Goal: Information Seeking & Learning: Check status

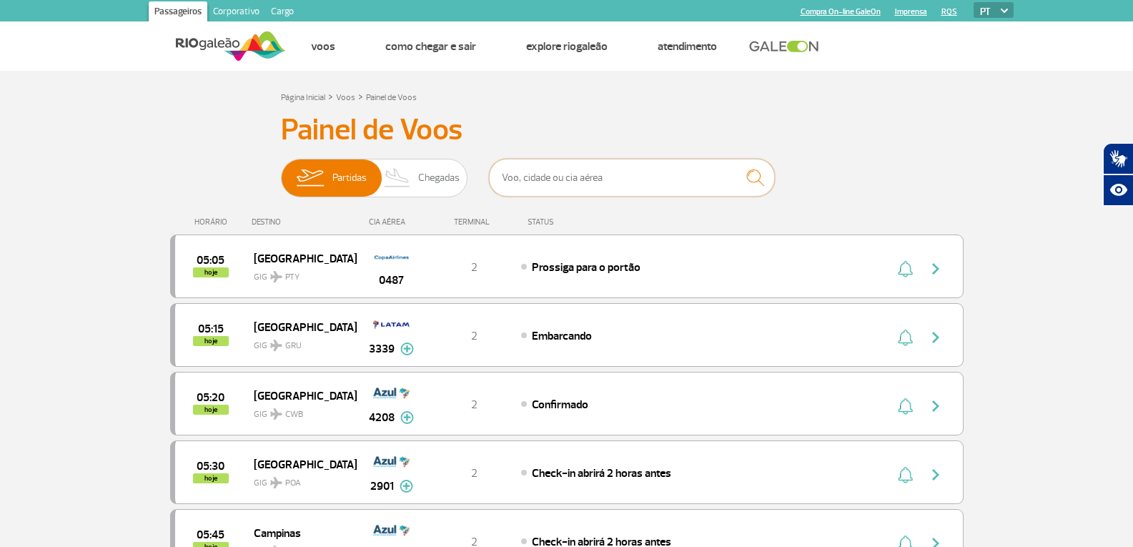
click at [554, 174] on input "text" at bounding box center [632, 178] width 286 height 38
click at [546, 175] on input "text" at bounding box center [632, 178] width 286 height 38
type input "2926"
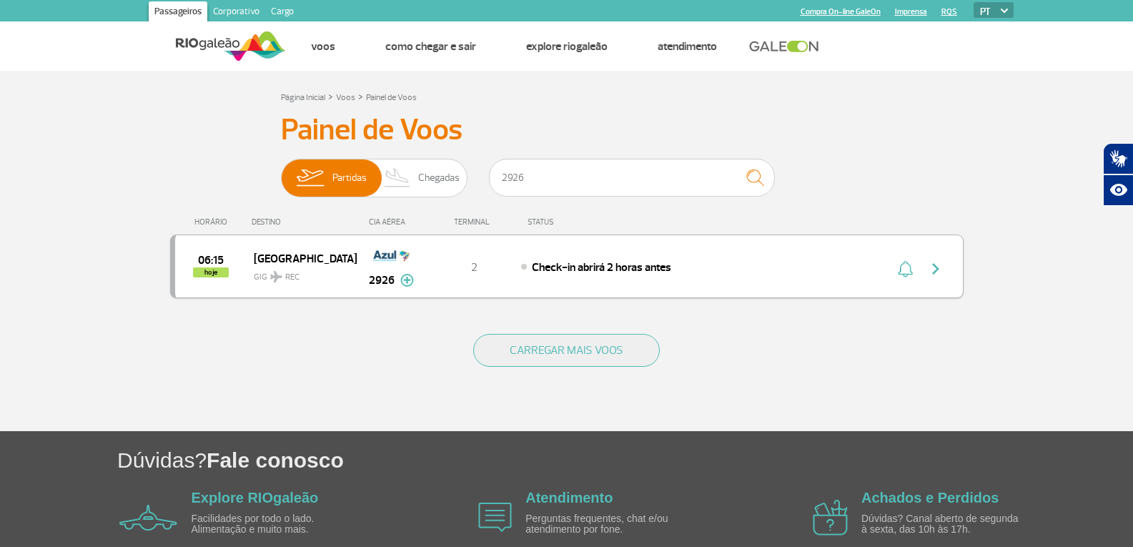
click at [940, 270] on img "button" at bounding box center [935, 268] width 17 height 17
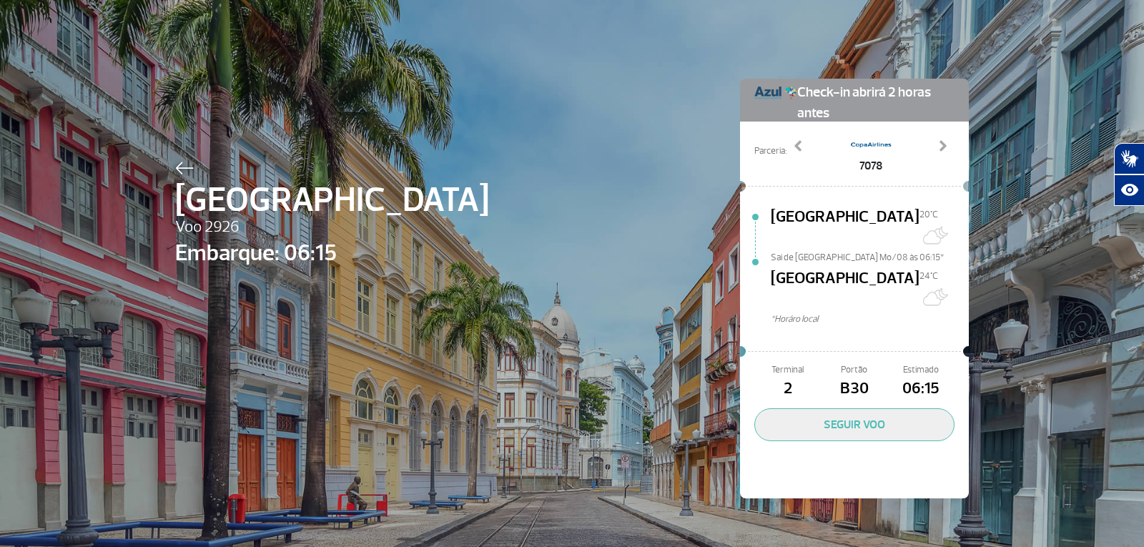
click at [175, 167] on img at bounding box center [184, 168] width 19 height 13
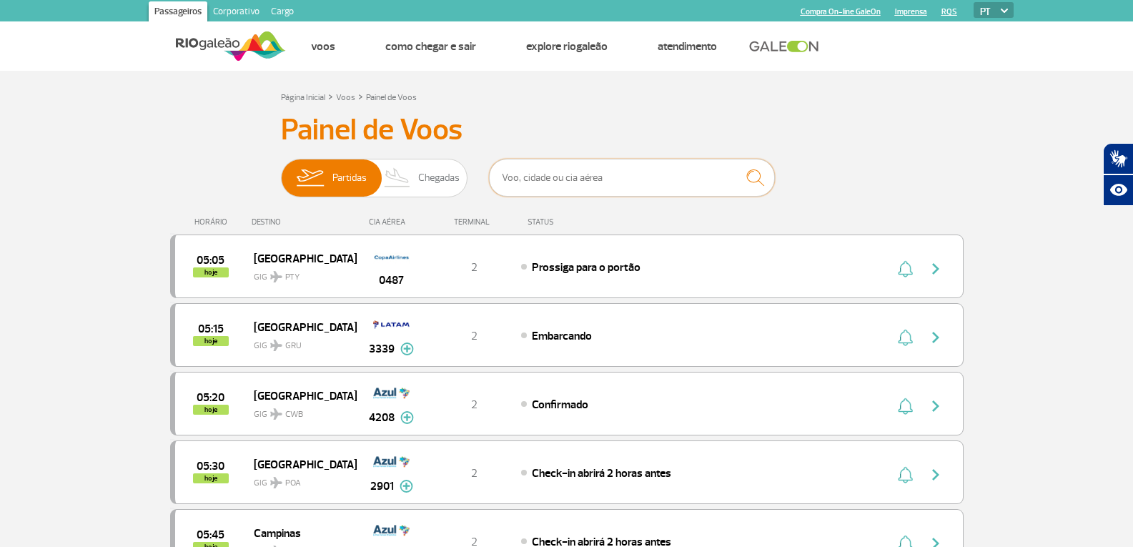
click at [637, 183] on input "text" at bounding box center [632, 178] width 286 height 38
type input "1523"
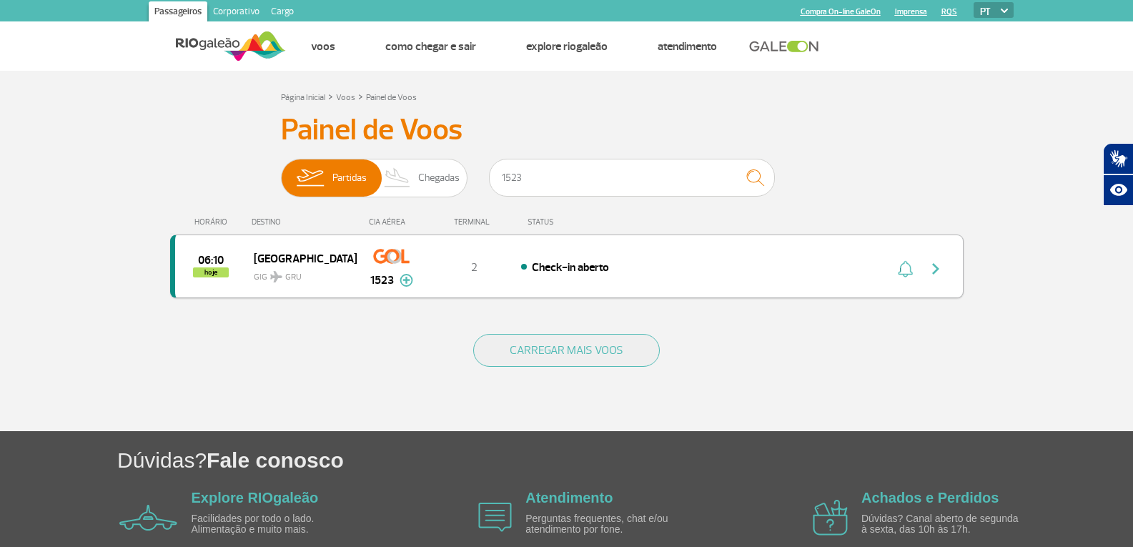
click at [941, 260] on img "button" at bounding box center [935, 268] width 17 height 17
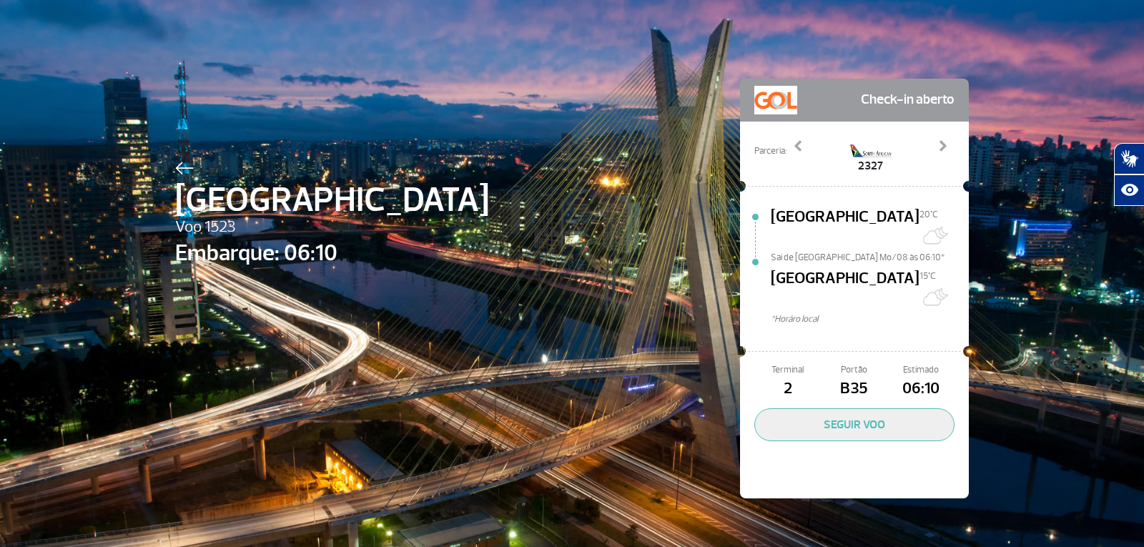
click at [175, 172] on img at bounding box center [184, 168] width 19 height 13
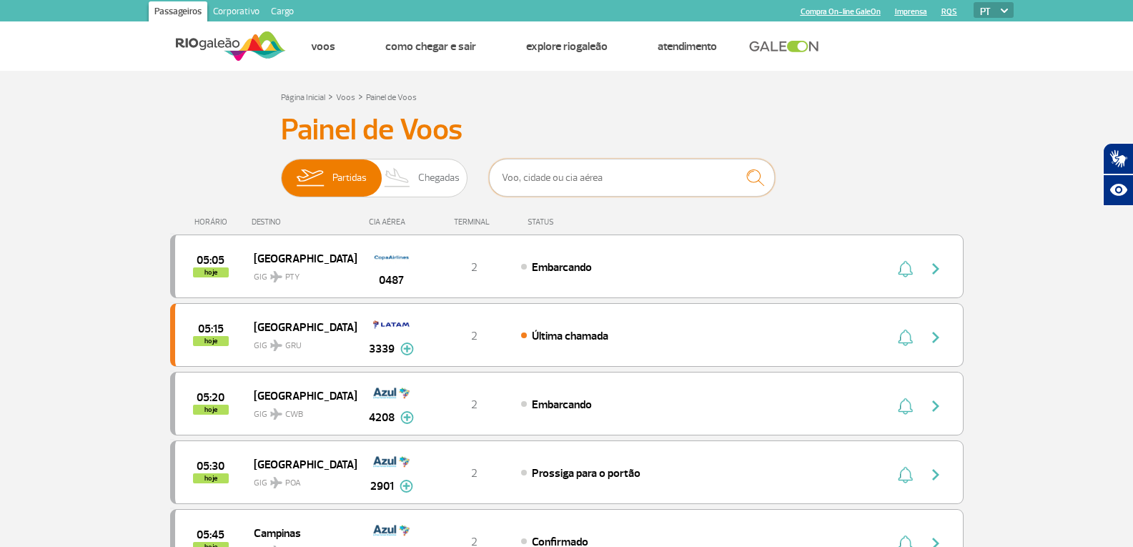
click at [558, 179] on input "text" at bounding box center [632, 178] width 286 height 38
type input "1523"
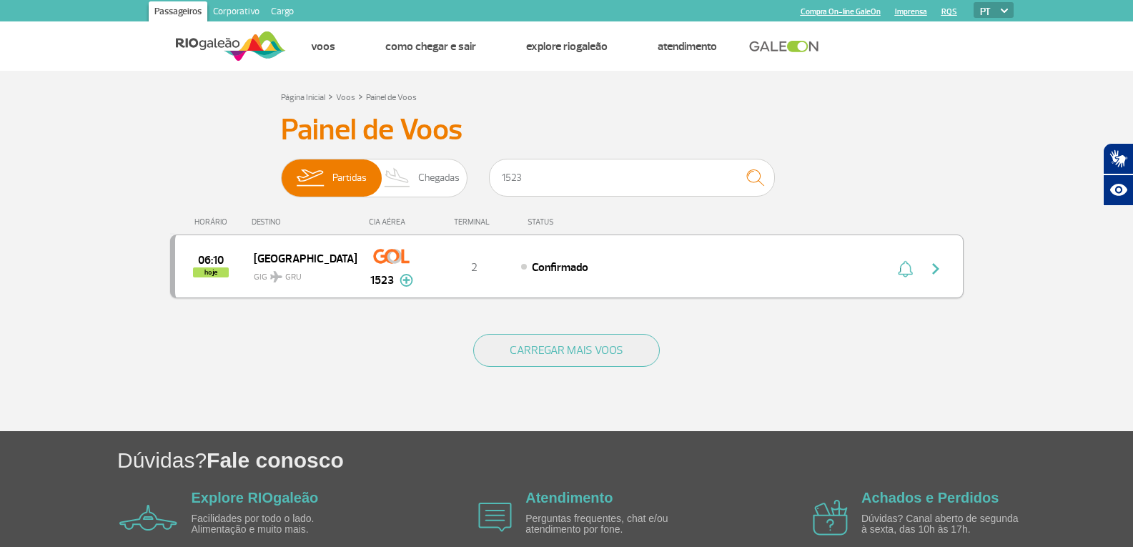
click at [935, 267] on img "button" at bounding box center [935, 268] width 17 height 17
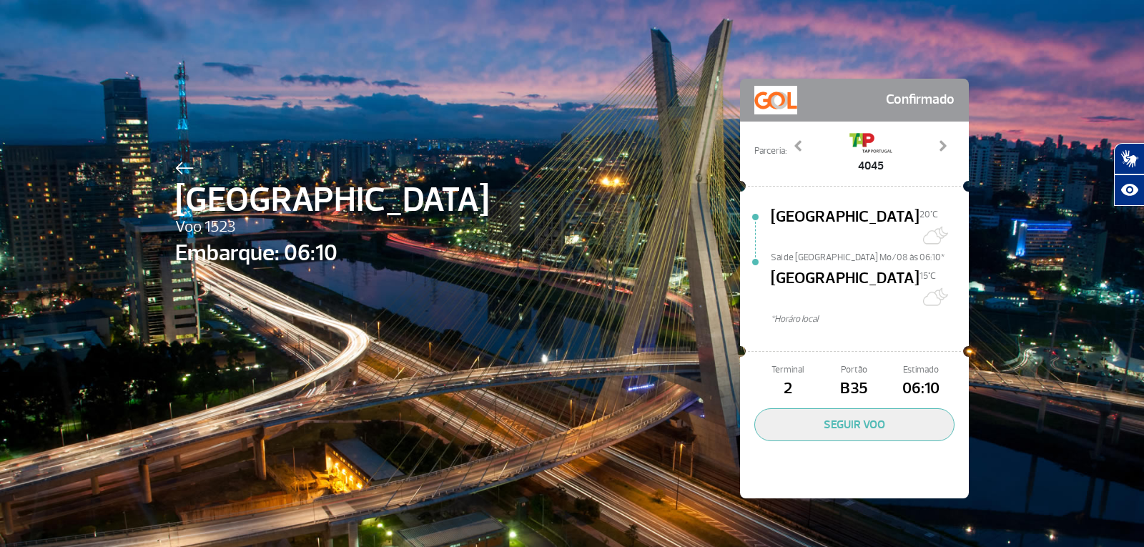
click at [175, 167] on img at bounding box center [184, 168] width 19 height 13
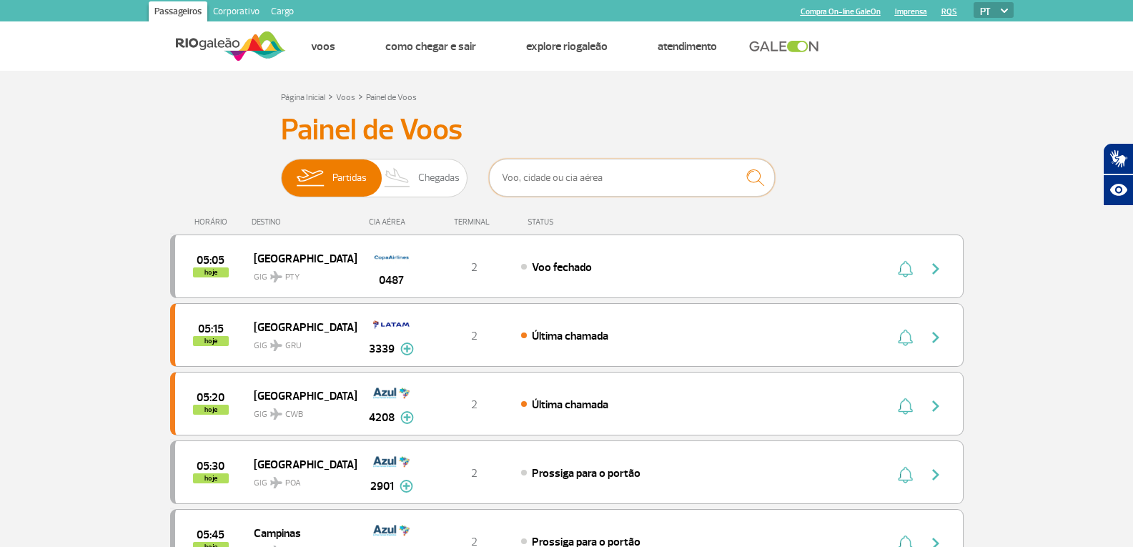
click at [511, 172] on input "text" at bounding box center [632, 178] width 286 height 38
type input "2046"
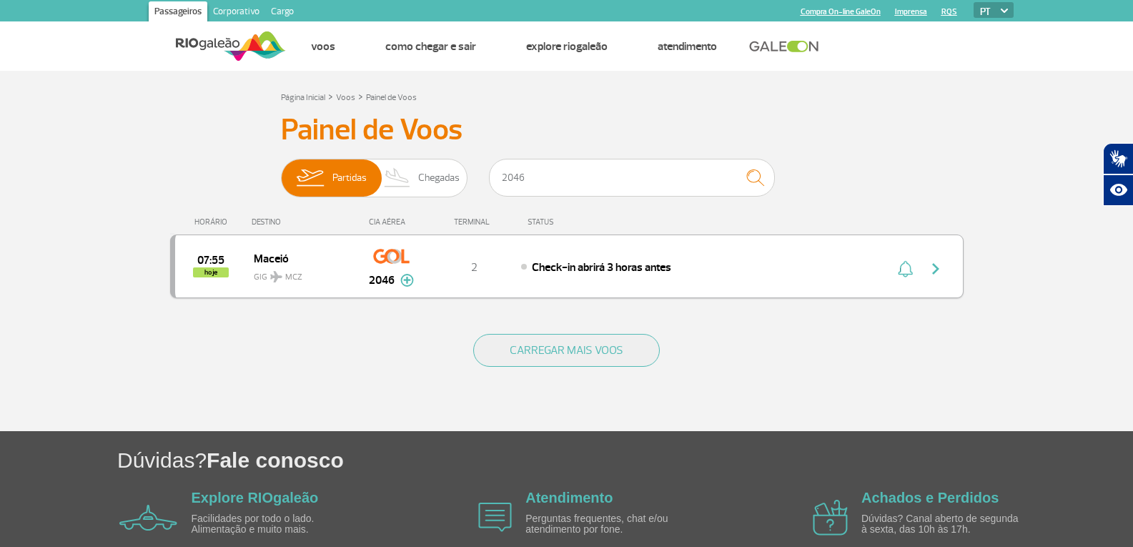
click at [937, 261] on img "button" at bounding box center [935, 268] width 17 height 17
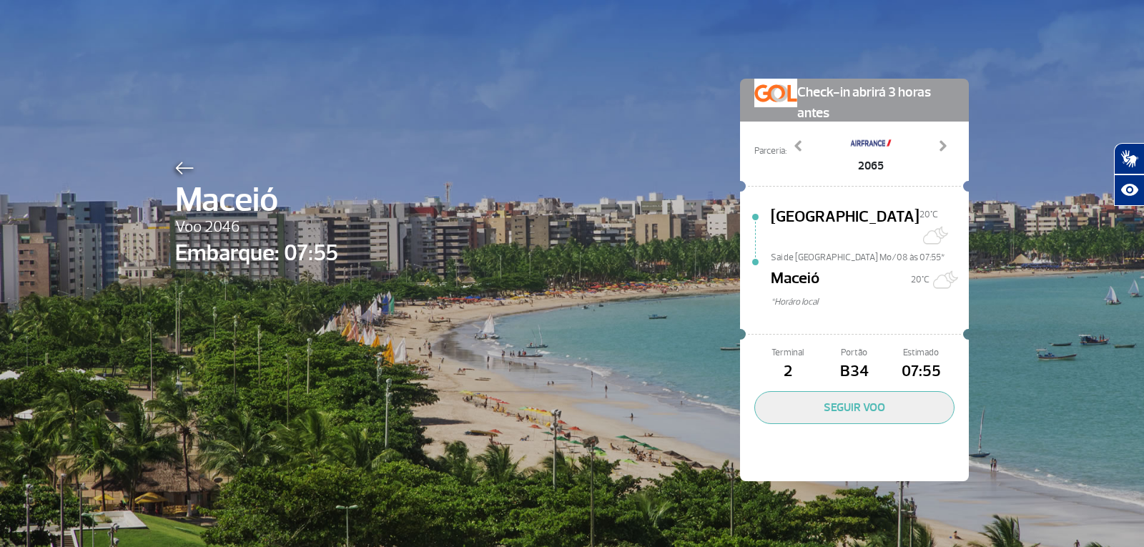
click at [178, 169] on img at bounding box center [184, 168] width 19 height 13
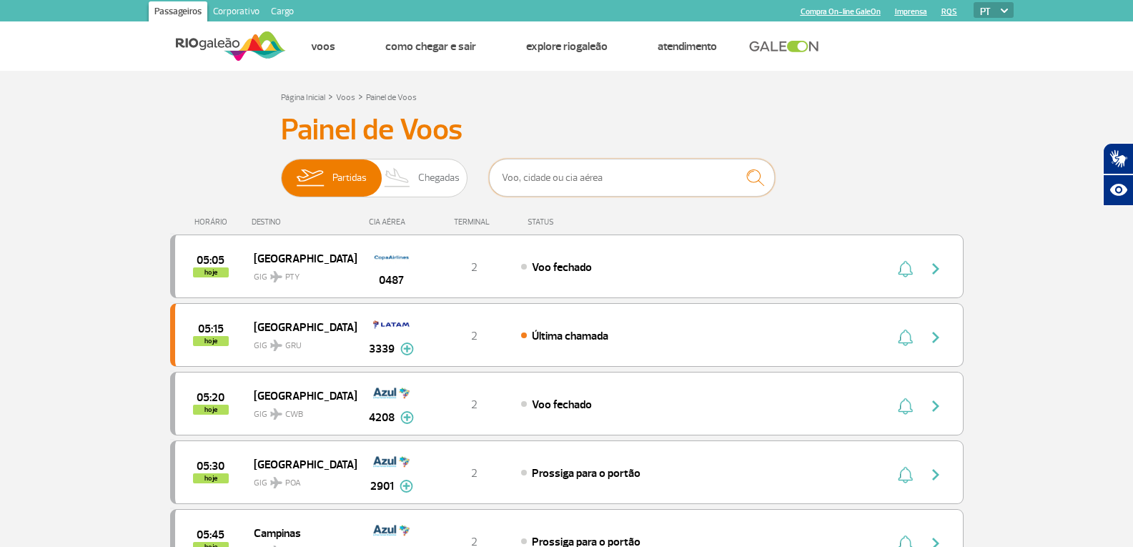
click at [583, 180] on input "text" at bounding box center [632, 178] width 286 height 38
type input "3962"
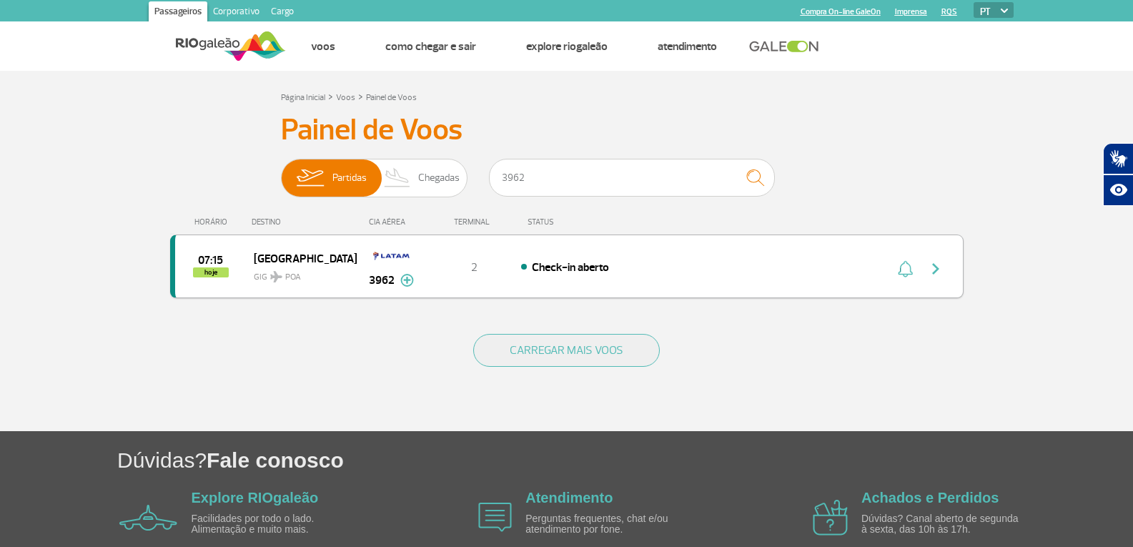
click at [932, 268] on img "button" at bounding box center [935, 268] width 17 height 17
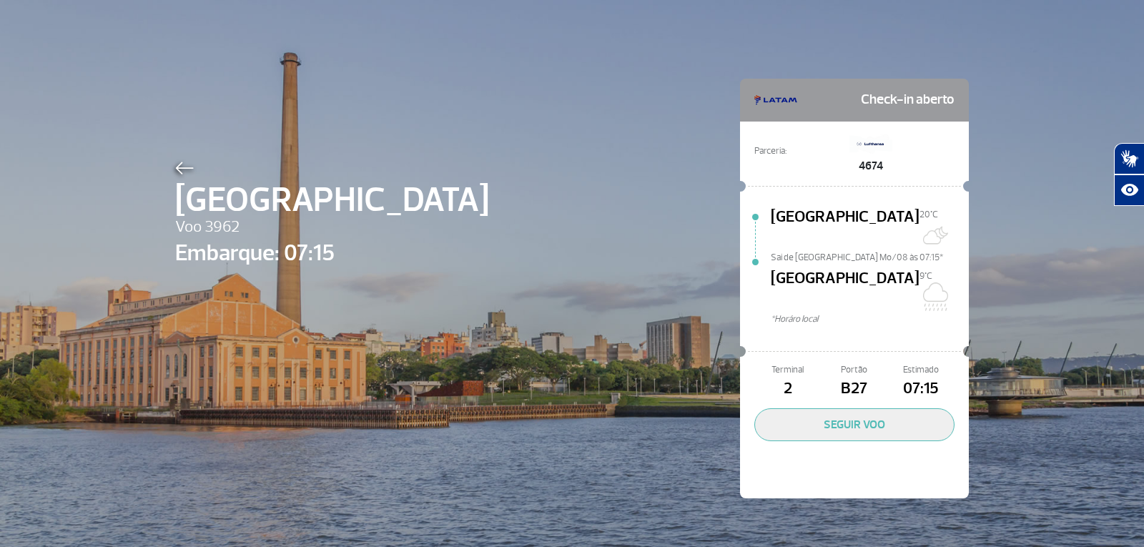
click at [175, 168] on img at bounding box center [184, 168] width 19 height 13
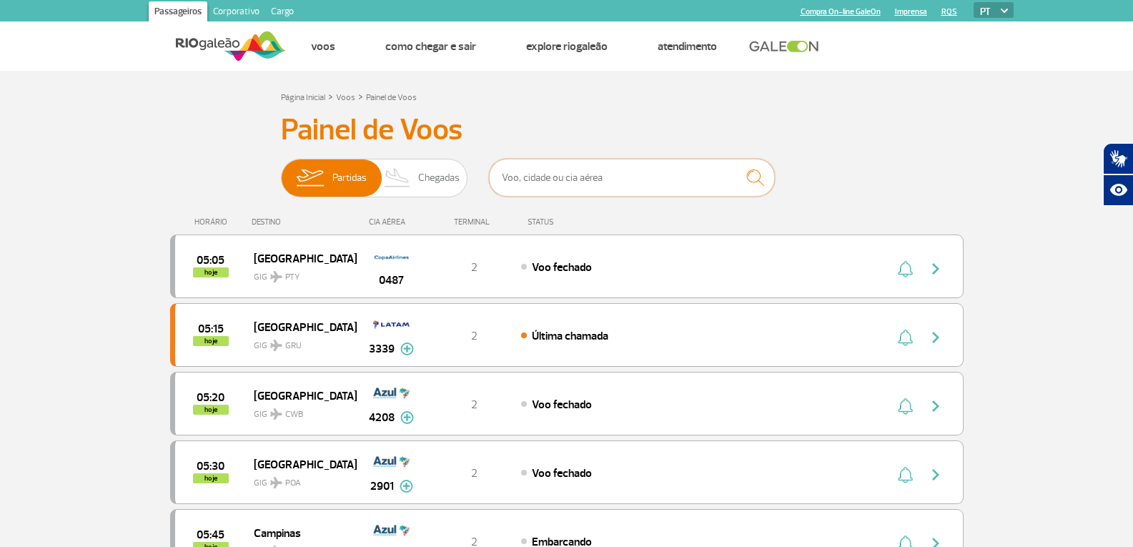
click at [631, 179] on input "text" at bounding box center [632, 178] width 286 height 38
type input "1980"
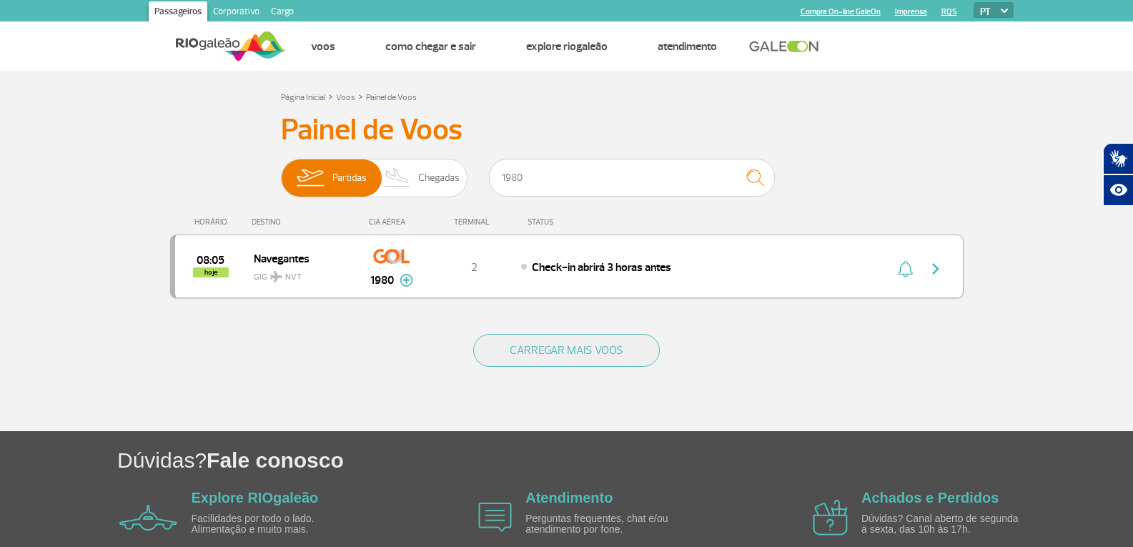
click at [943, 263] on img "button" at bounding box center [935, 268] width 17 height 17
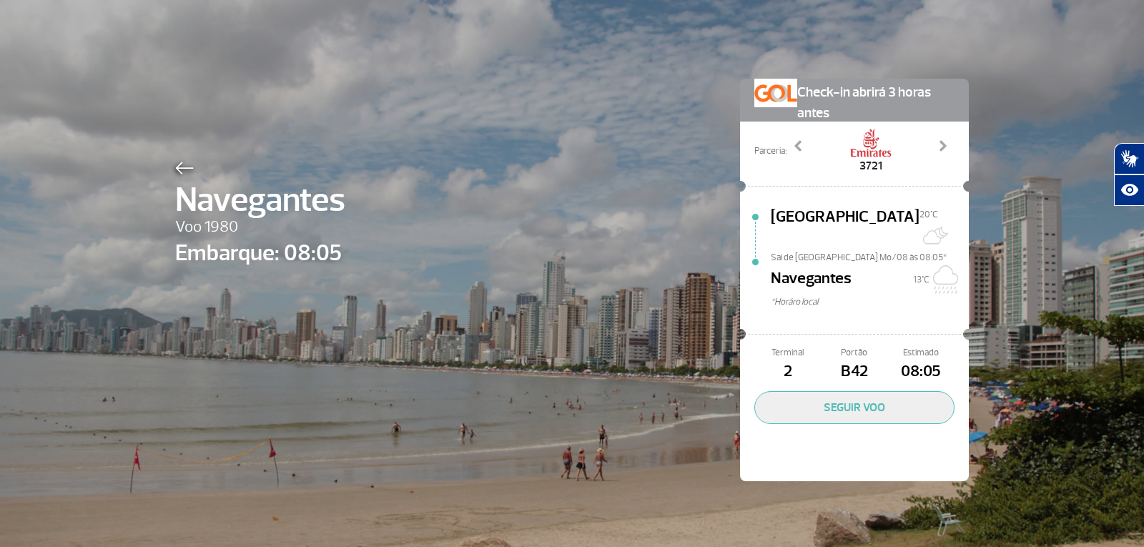
click at [175, 169] on img at bounding box center [184, 168] width 19 height 13
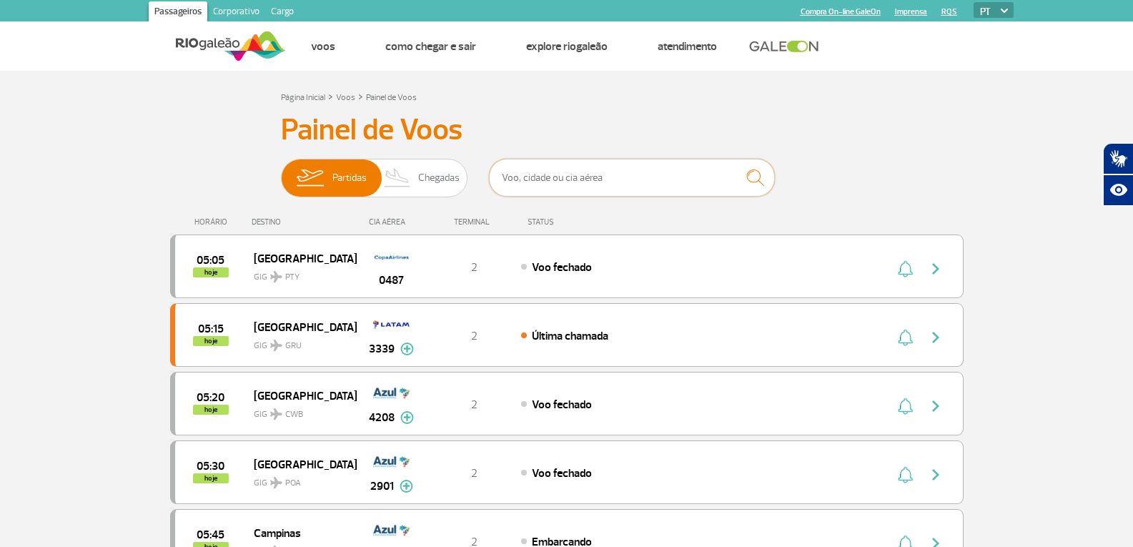
click at [564, 174] on input "text" at bounding box center [632, 178] width 286 height 38
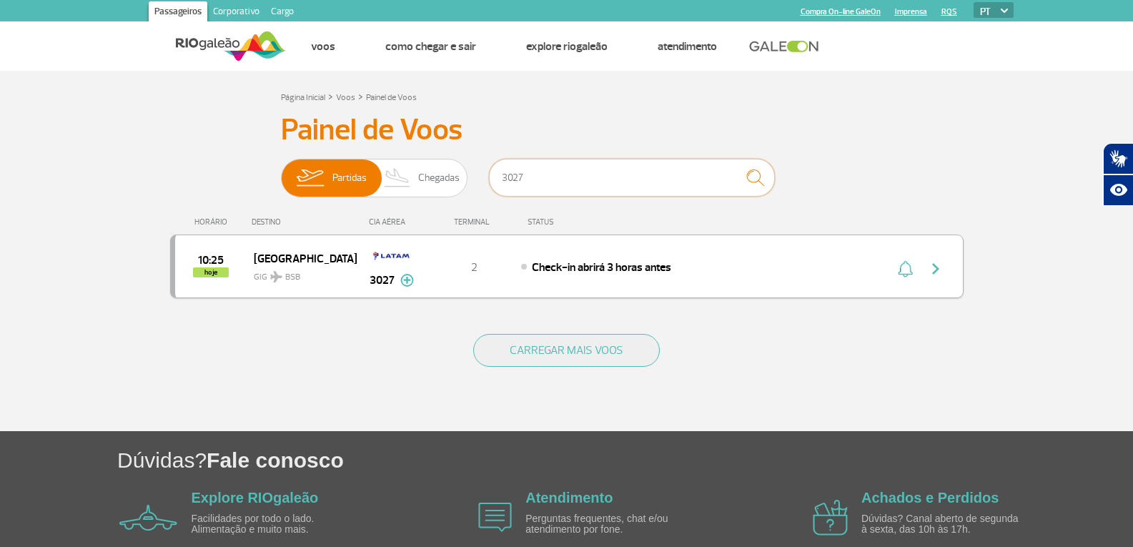
type input "3027"
click at [935, 270] on img "button" at bounding box center [935, 268] width 17 height 17
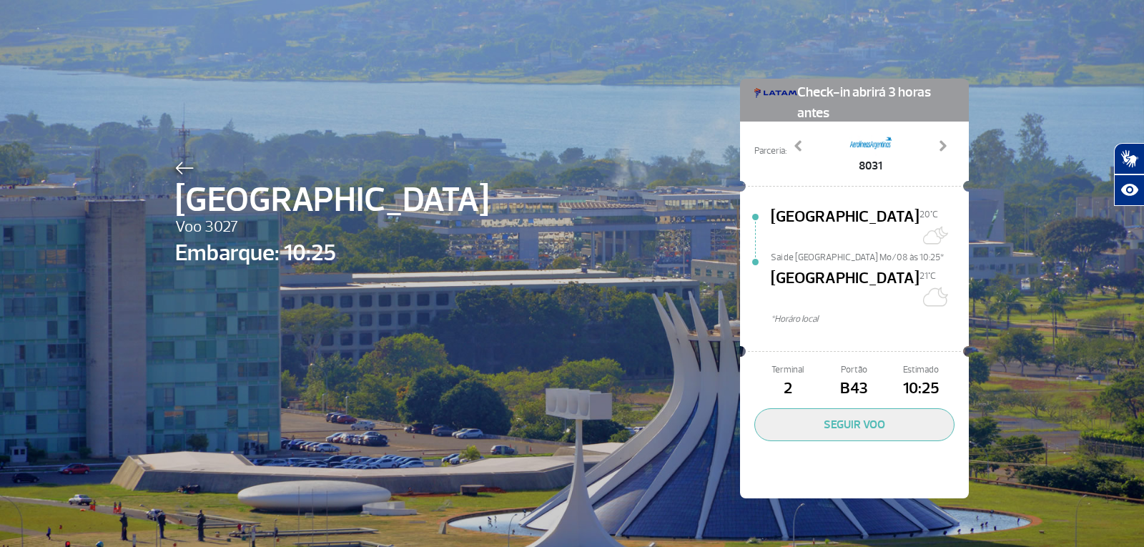
click at [175, 164] on img at bounding box center [184, 168] width 19 height 13
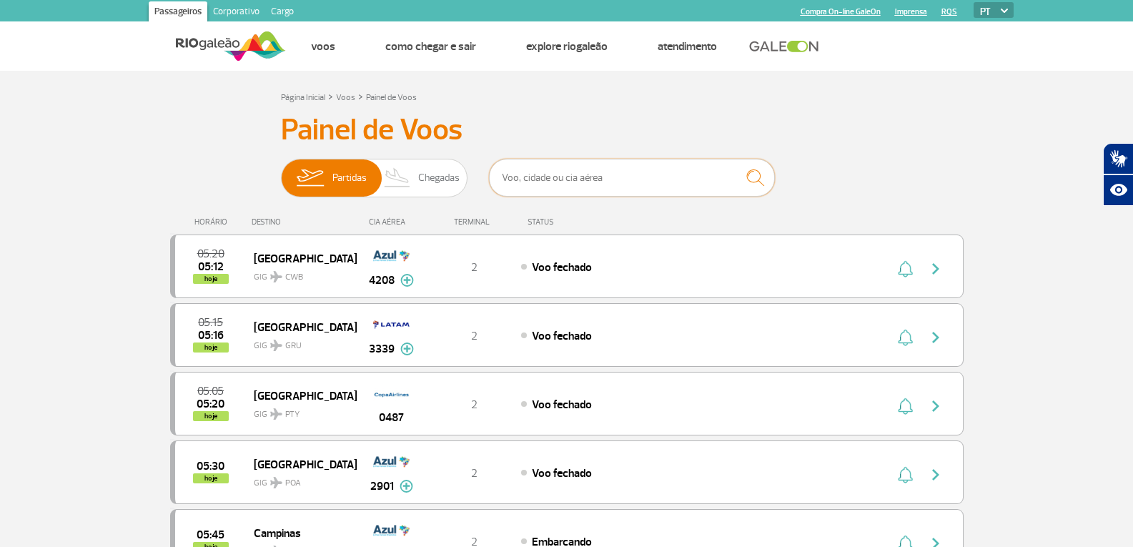
click at [554, 175] on input "text" at bounding box center [632, 178] width 286 height 38
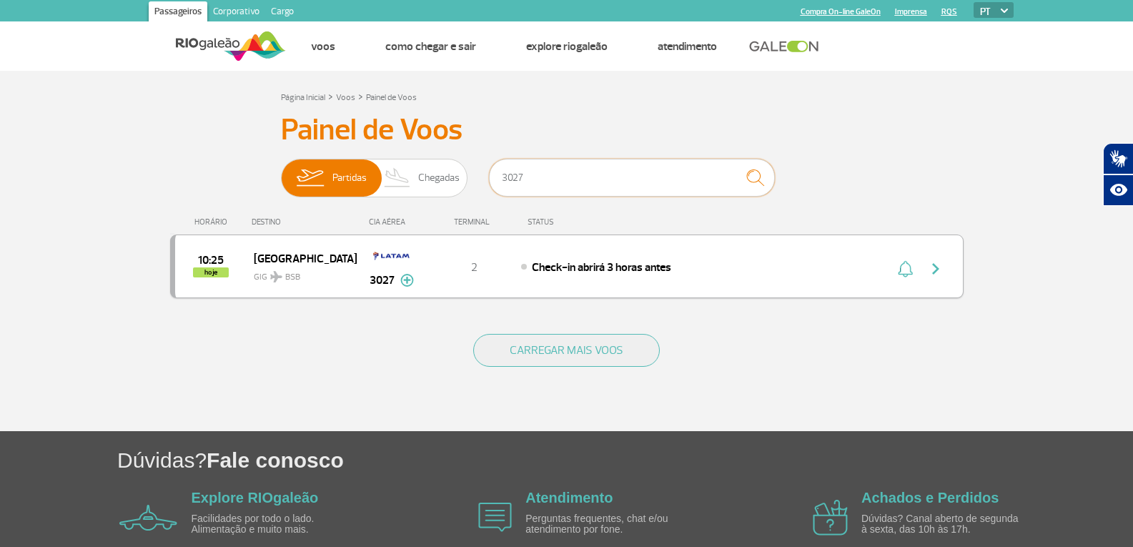
type input "3027"
click at [937, 274] on img "button" at bounding box center [935, 268] width 17 height 17
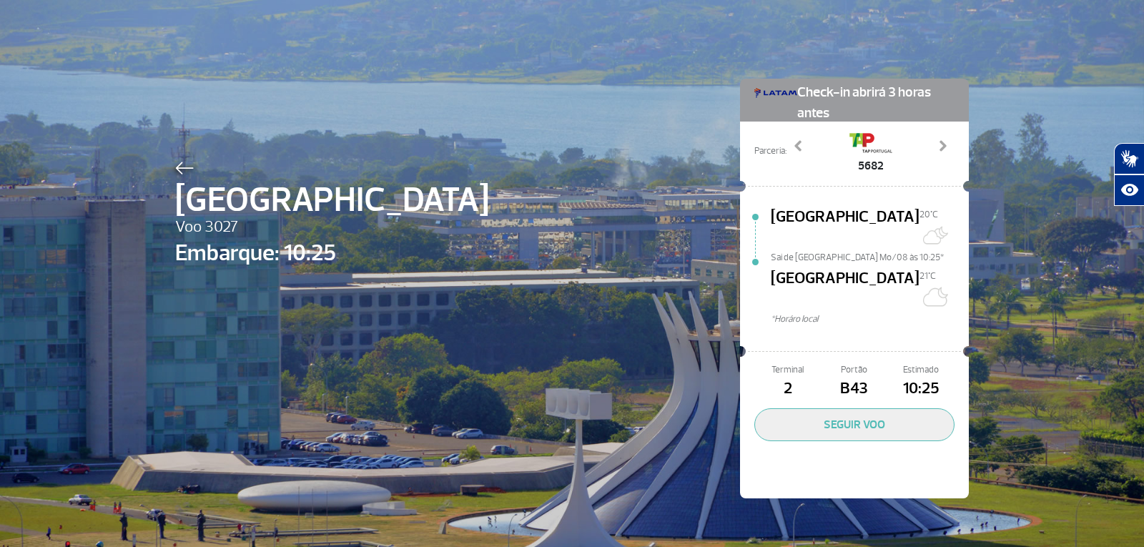
click at [175, 172] on img at bounding box center [184, 168] width 19 height 13
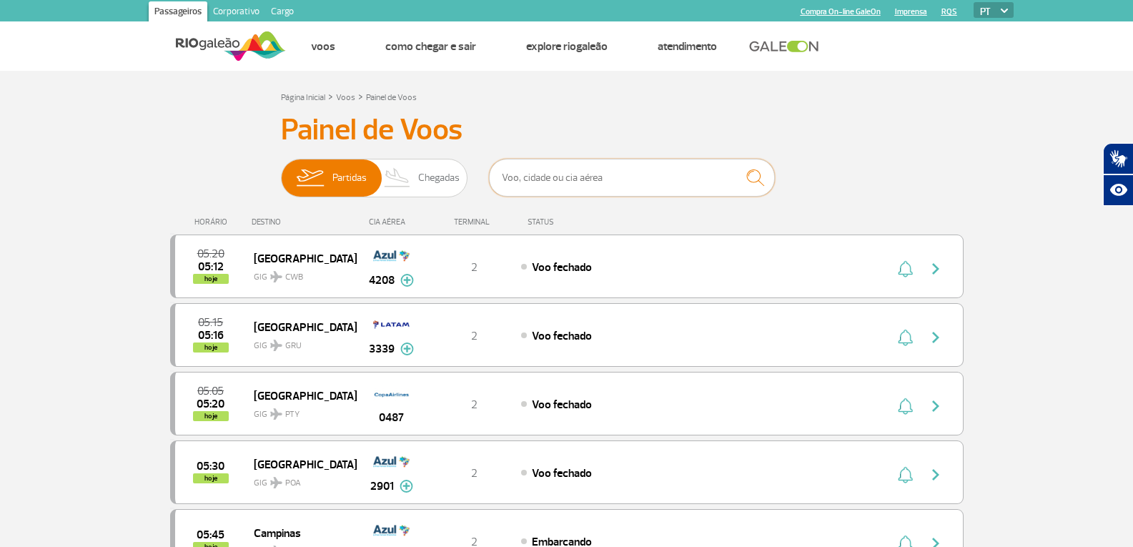
click at [524, 174] on input "text" at bounding box center [632, 178] width 286 height 38
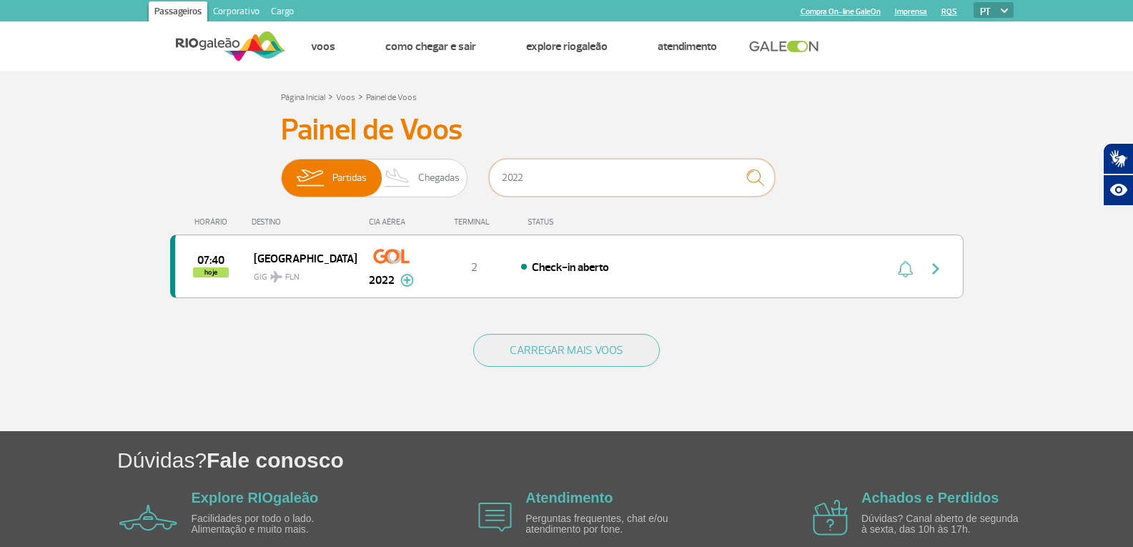
type input "2022"
click at [765, 169] on img "submit" at bounding box center [755, 177] width 31 height 29
click at [935, 276] on img "button" at bounding box center [935, 268] width 17 height 17
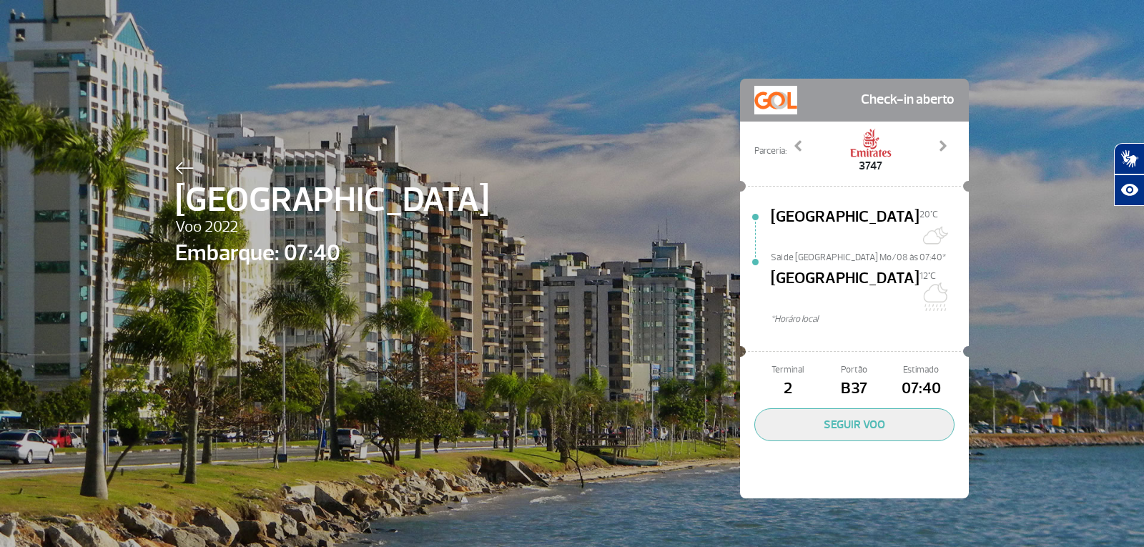
click at [175, 167] on img at bounding box center [184, 168] width 19 height 13
